Goal: Check status: Check status

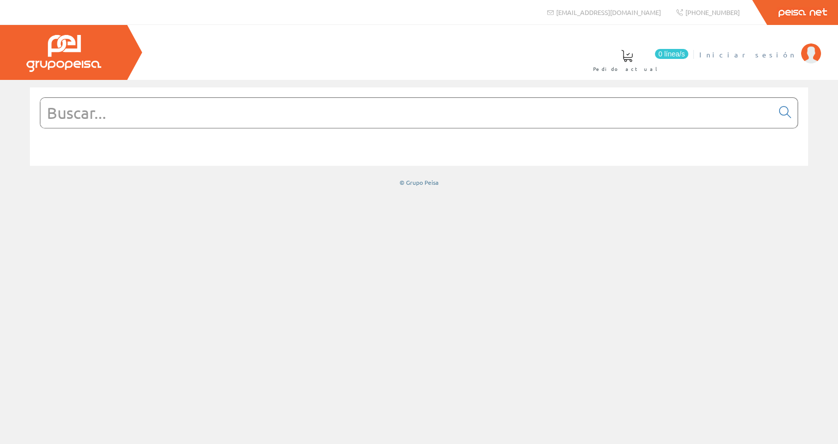
click at [779, 52] on span "Iniciar sesión" at bounding box center [748, 54] width 97 height 10
click at [783, 51] on span "Inma Catalán" at bounding box center [755, 54] width 82 height 10
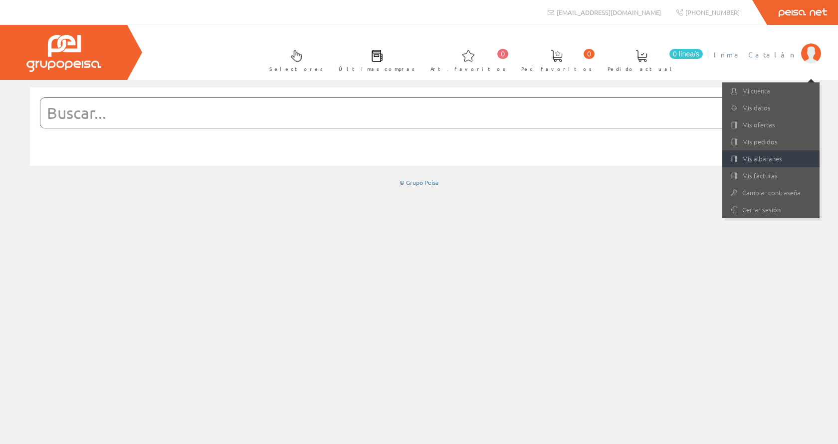
click at [770, 154] on link "Mis albaranes" at bounding box center [771, 158] width 97 height 17
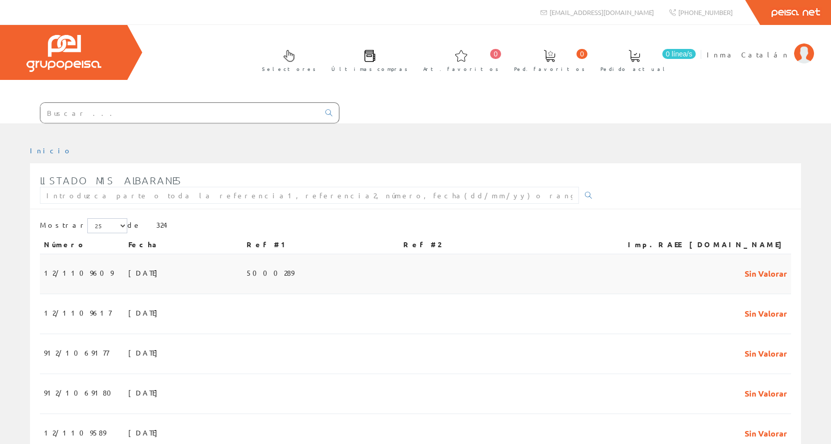
click at [128, 270] on span "03/09/2025" at bounding box center [145, 272] width 34 height 17
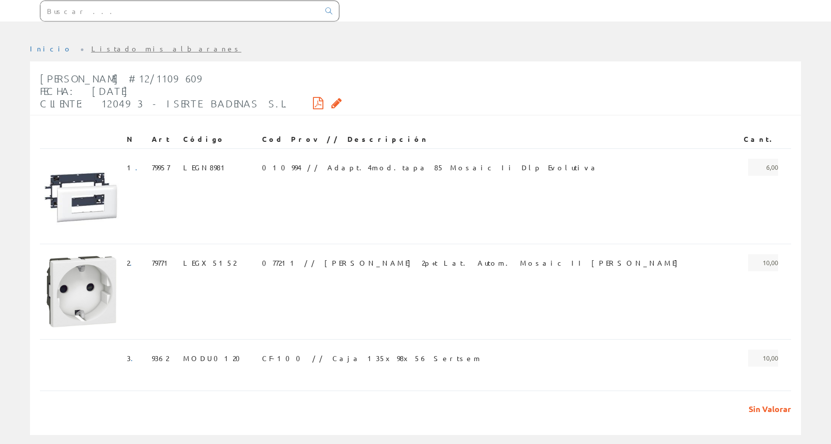
scroll to position [120, 0]
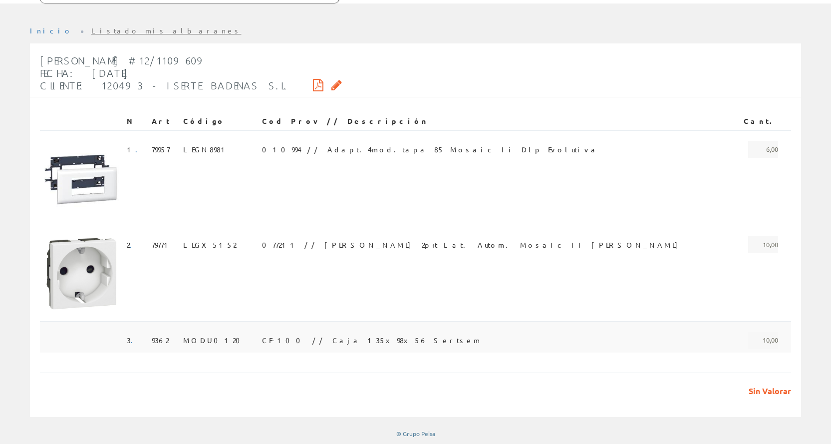
click at [342, 345] on span "CF-100 // Caja 135x98x56 Sertsem" at bounding box center [371, 339] width 219 height 17
